Goal: Information Seeking & Learning: Check status

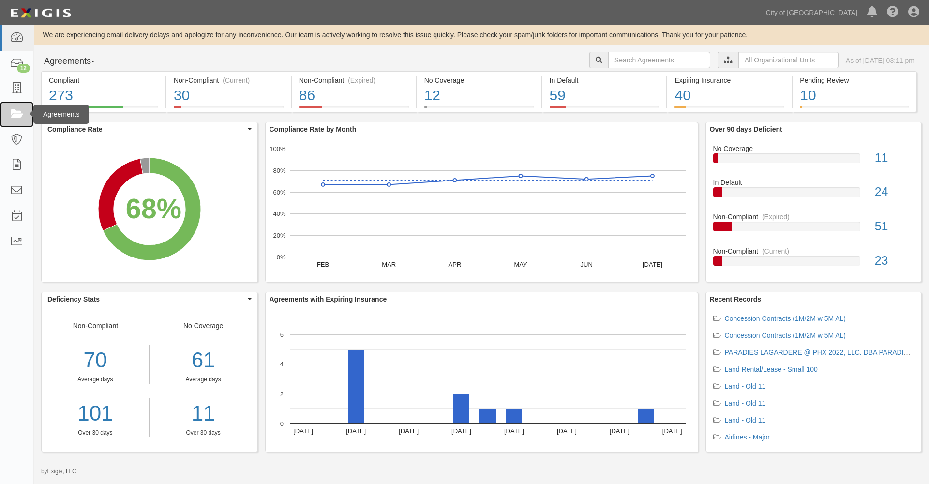
click at [16, 112] on icon at bounding box center [17, 114] width 14 height 11
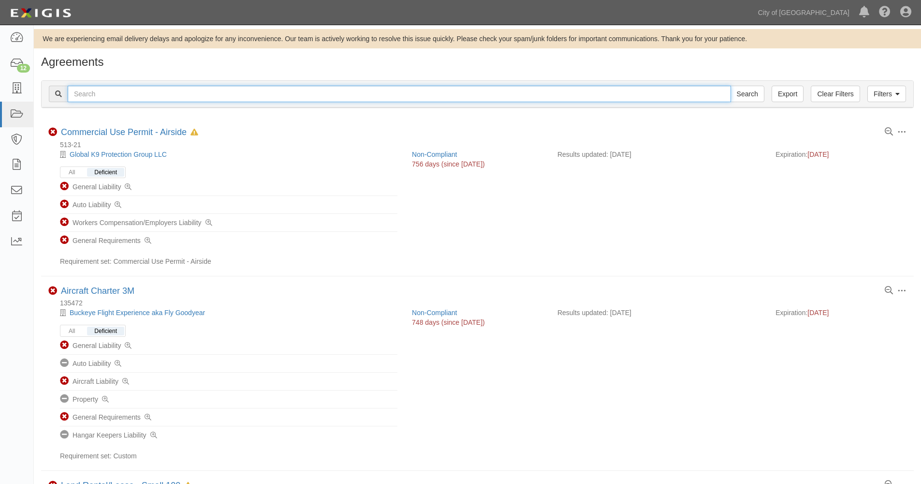
click at [122, 95] on input "text" at bounding box center [399, 94] width 663 height 16
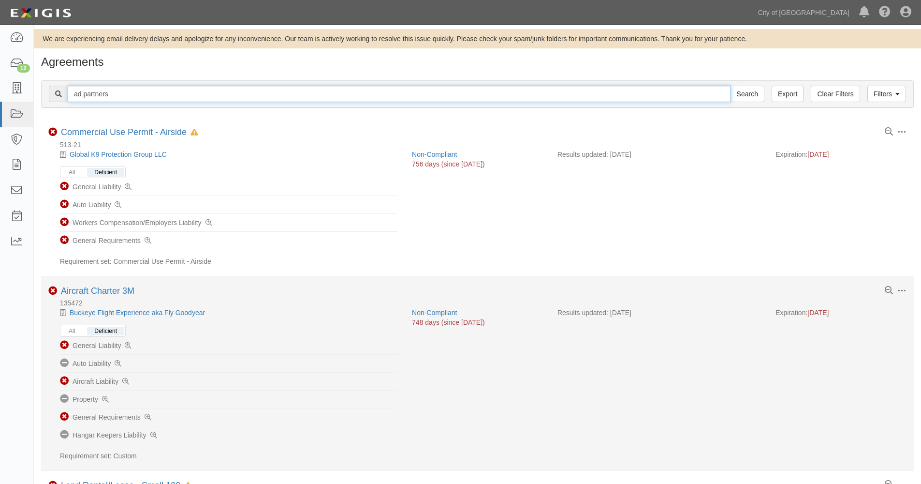
type input "ad partners"
click at [731, 86] on input "Search" at bounding box center [748, 94] width 34 height 16
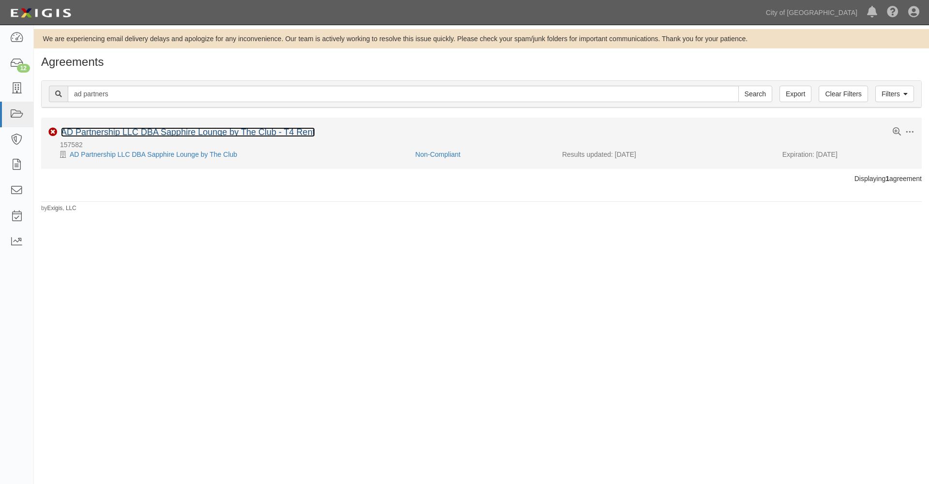
click at [153, 133] on link "AD Partnership LLC DBA Sapphire Lounge by The Club - T4 Rent" at bounding box center [188, 132] width 254 height 10
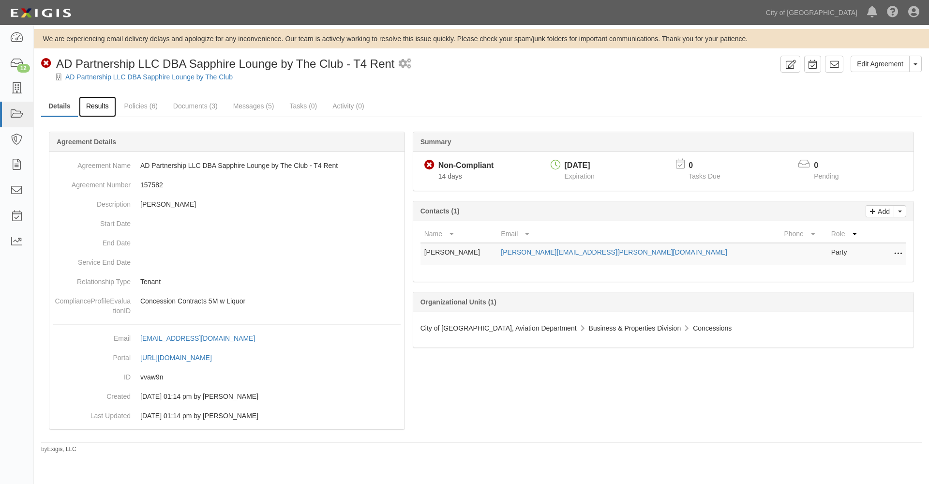
click at [106, 108] on link "Results" at bounding box center [97, 106] width 37 height 21
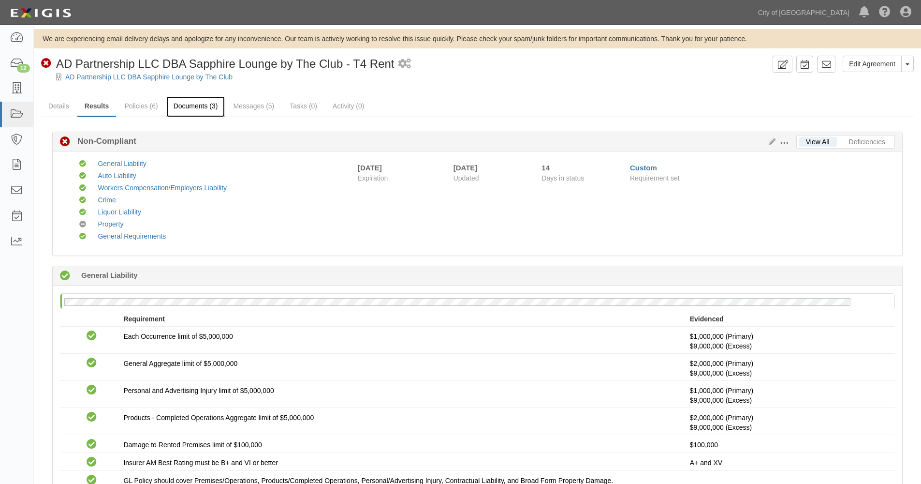
click at [196, 106] on link "Documents (3)" at bounding box center [195, 106] width 59 height 21
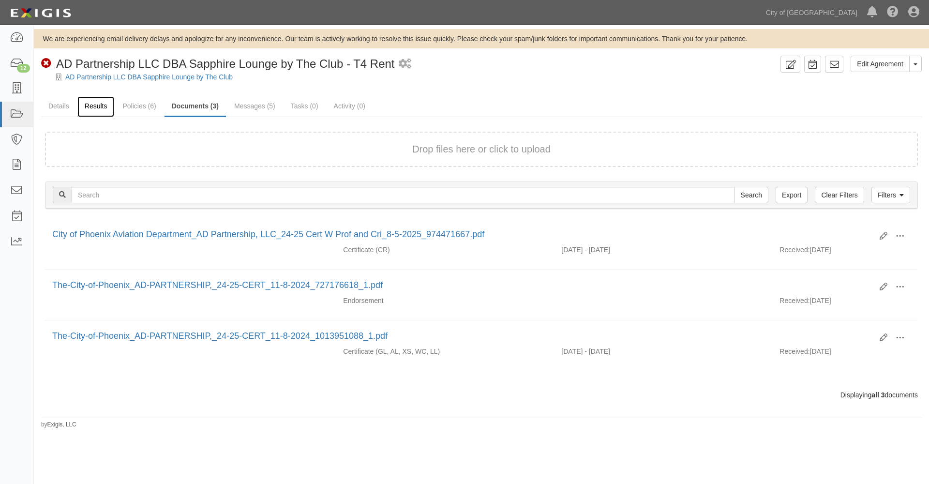
click at [101, 106] on link "Results" at bounding box center [95, 106] width 37 height 21
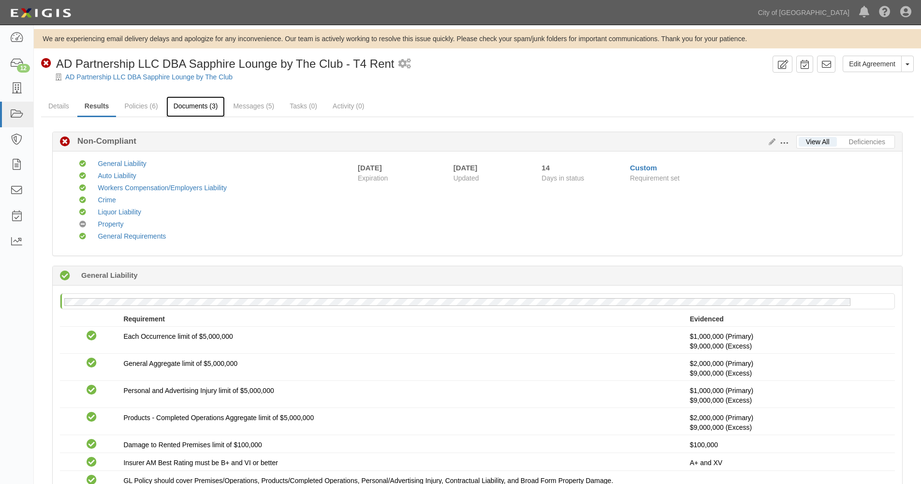
click at [195, 106] on link "Documents (3)" at bounding box center [195, 106] width 59 height 21
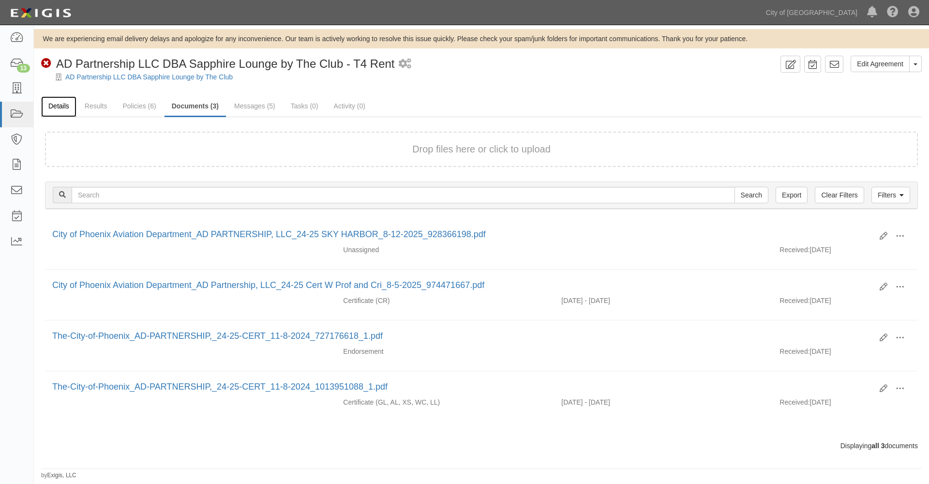
click at [59, 106] on link "Details" at bounding box center [58, 106] width 35 height 21
